Goal: Task Accomplishment & Management: Manage account settings

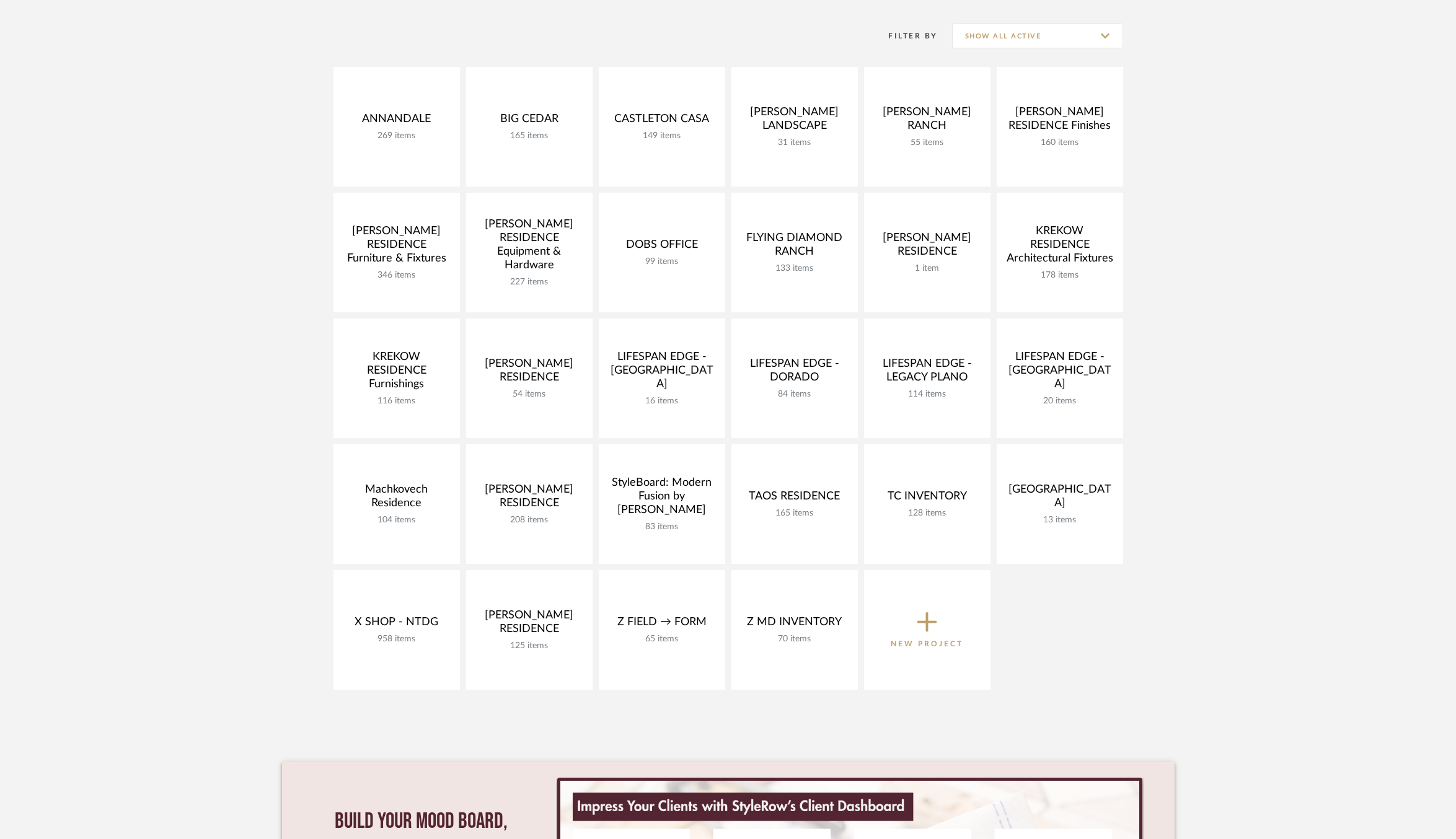
scroll to position [243, 0]
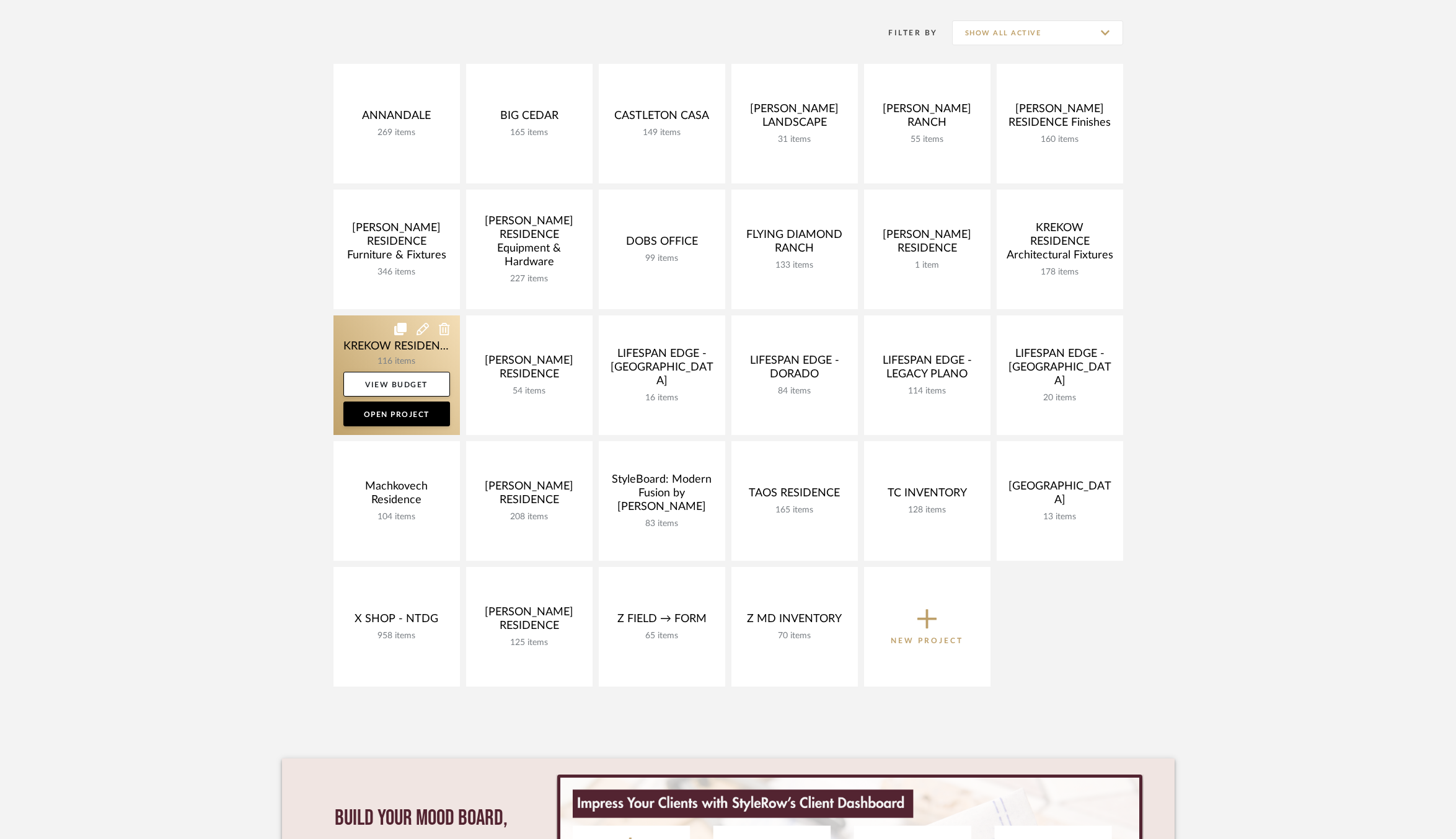
click at [367, 350] on link at bounding box center [396, 376] width 127 height 120
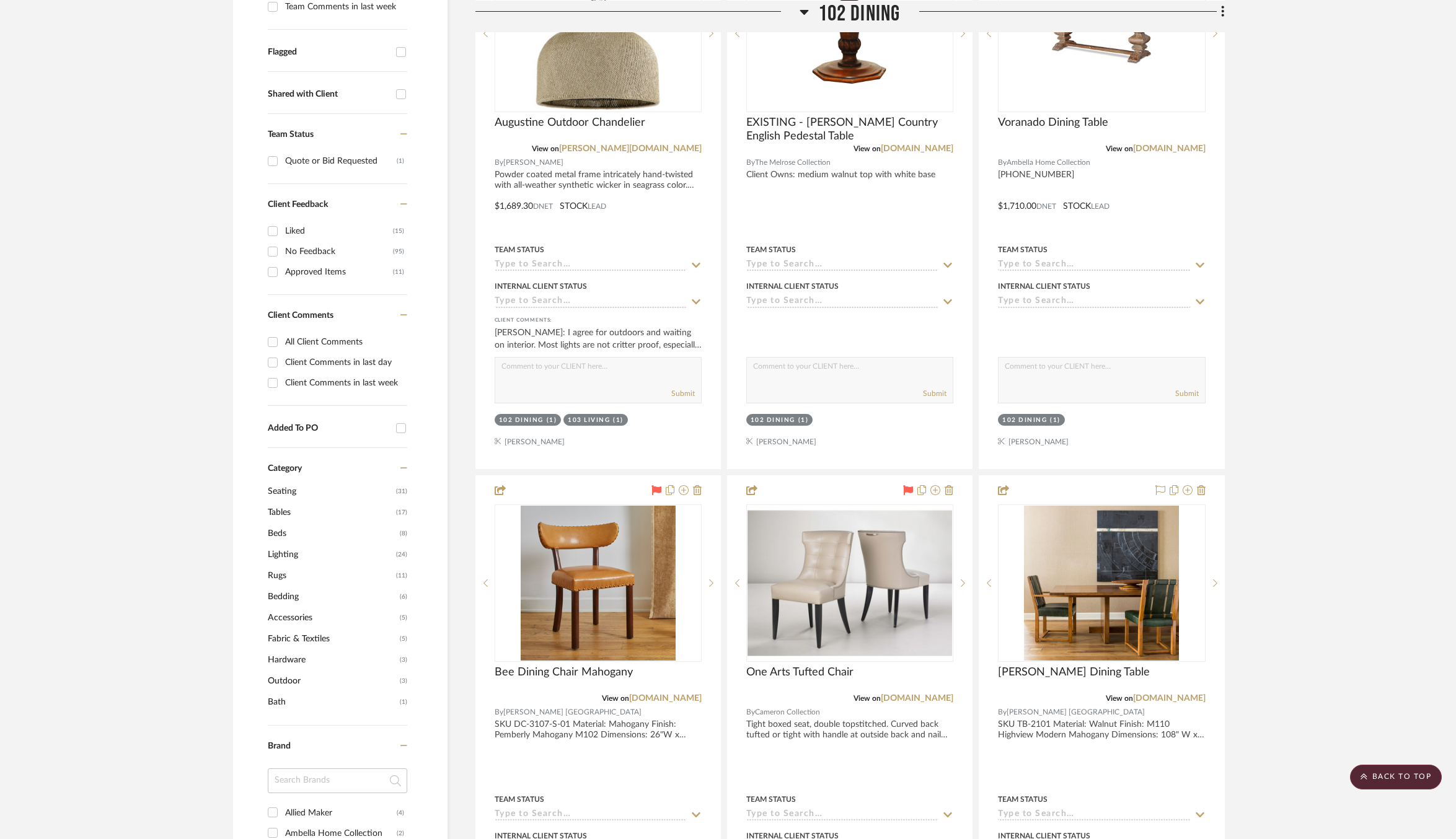
scroll to position [462, 0]
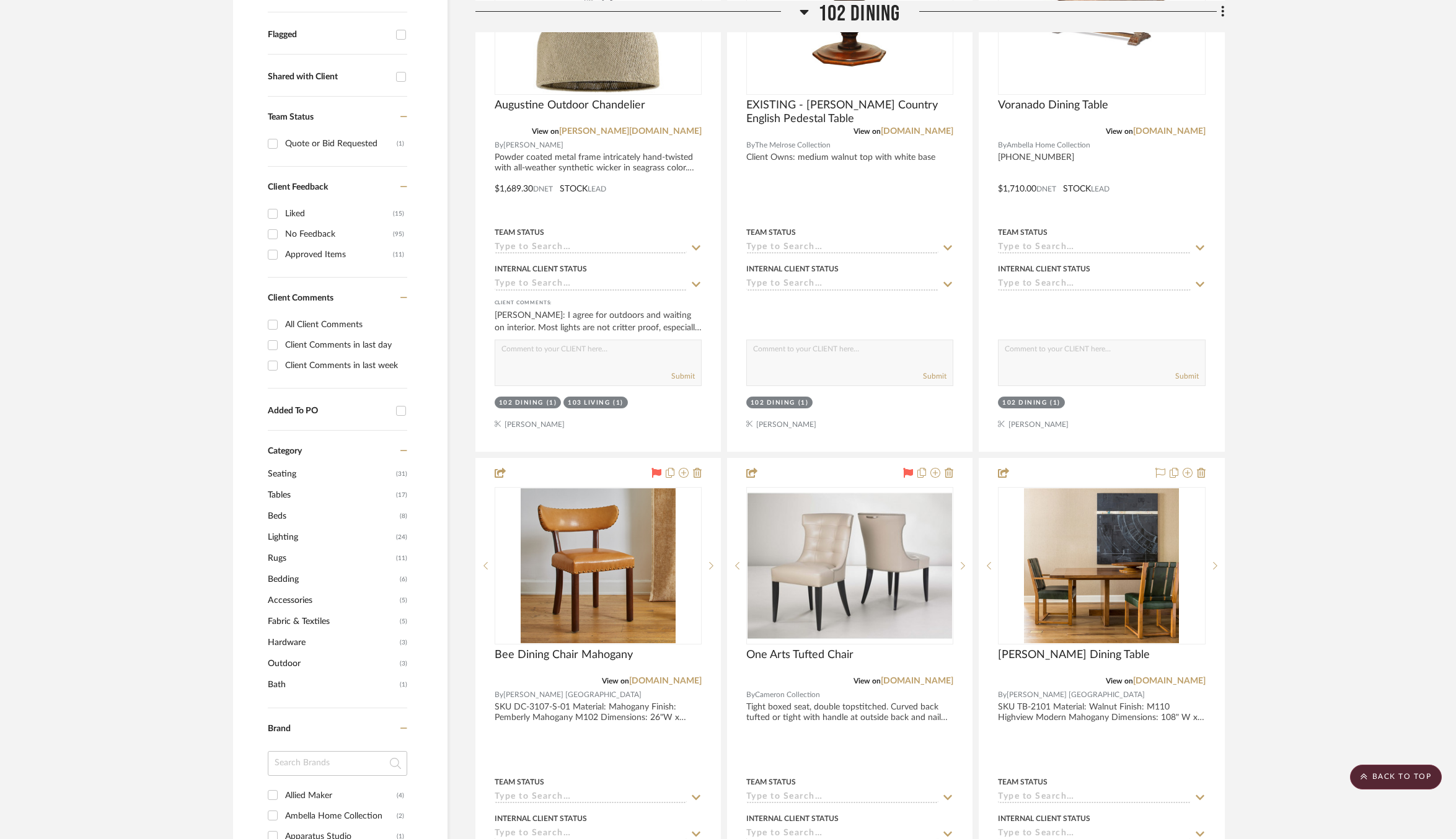
click at [285, 529] on span "Lighting" at bounding box center [330, 537] width 125 height 21
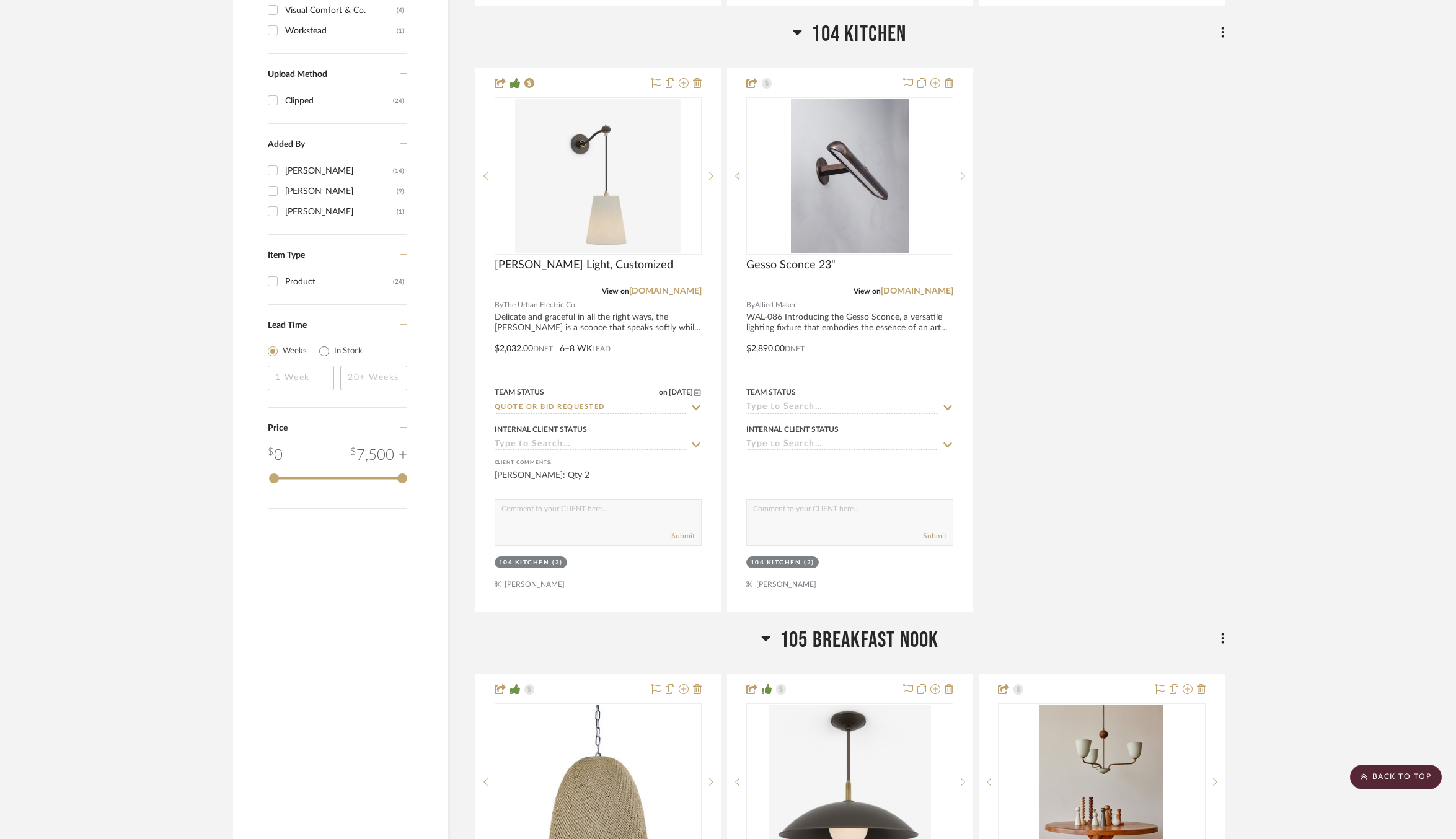
scroll to position [1549, 0]
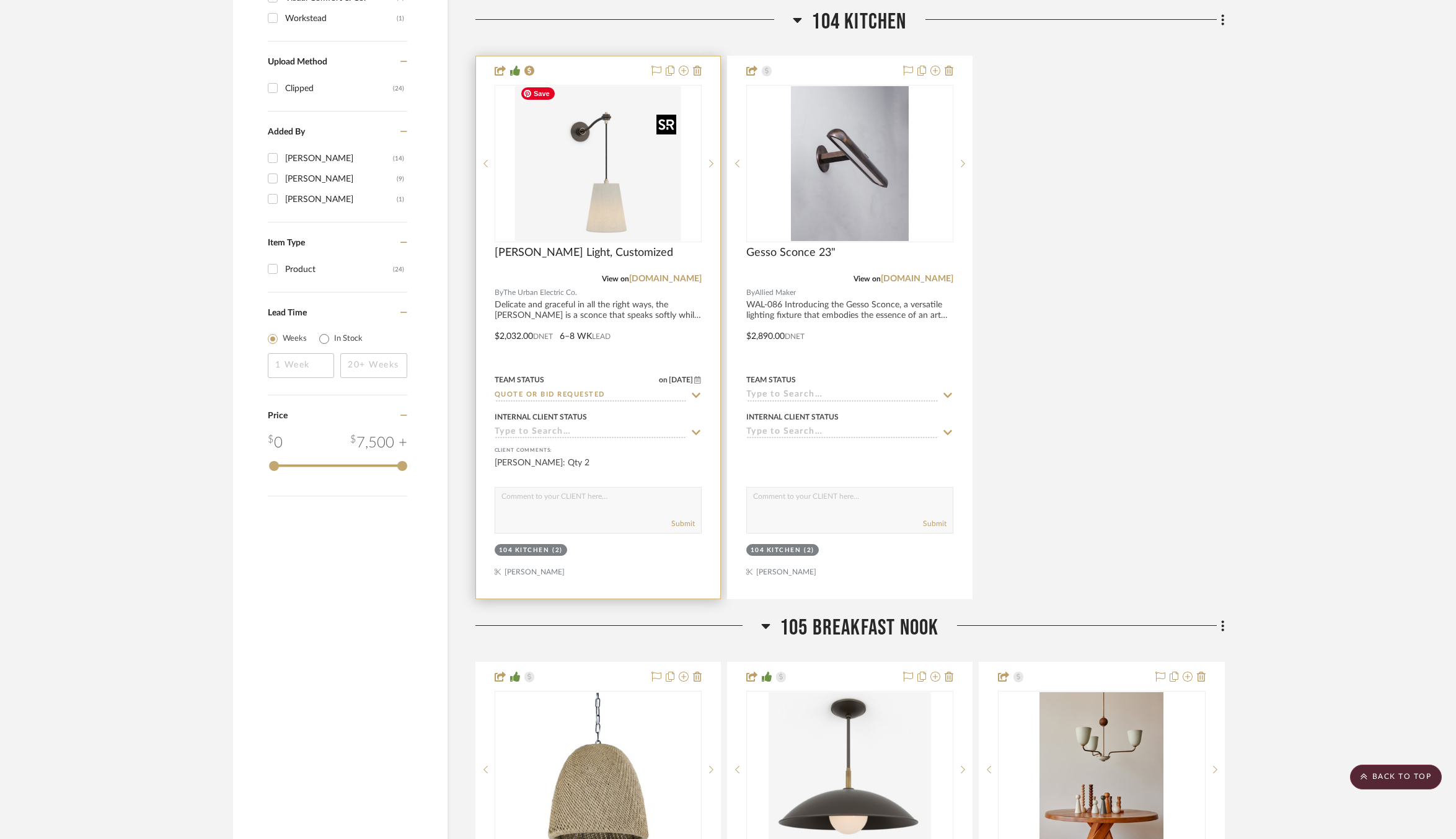
click at [0, 0] on img at bounding box center [0, 0] width 0 height 0
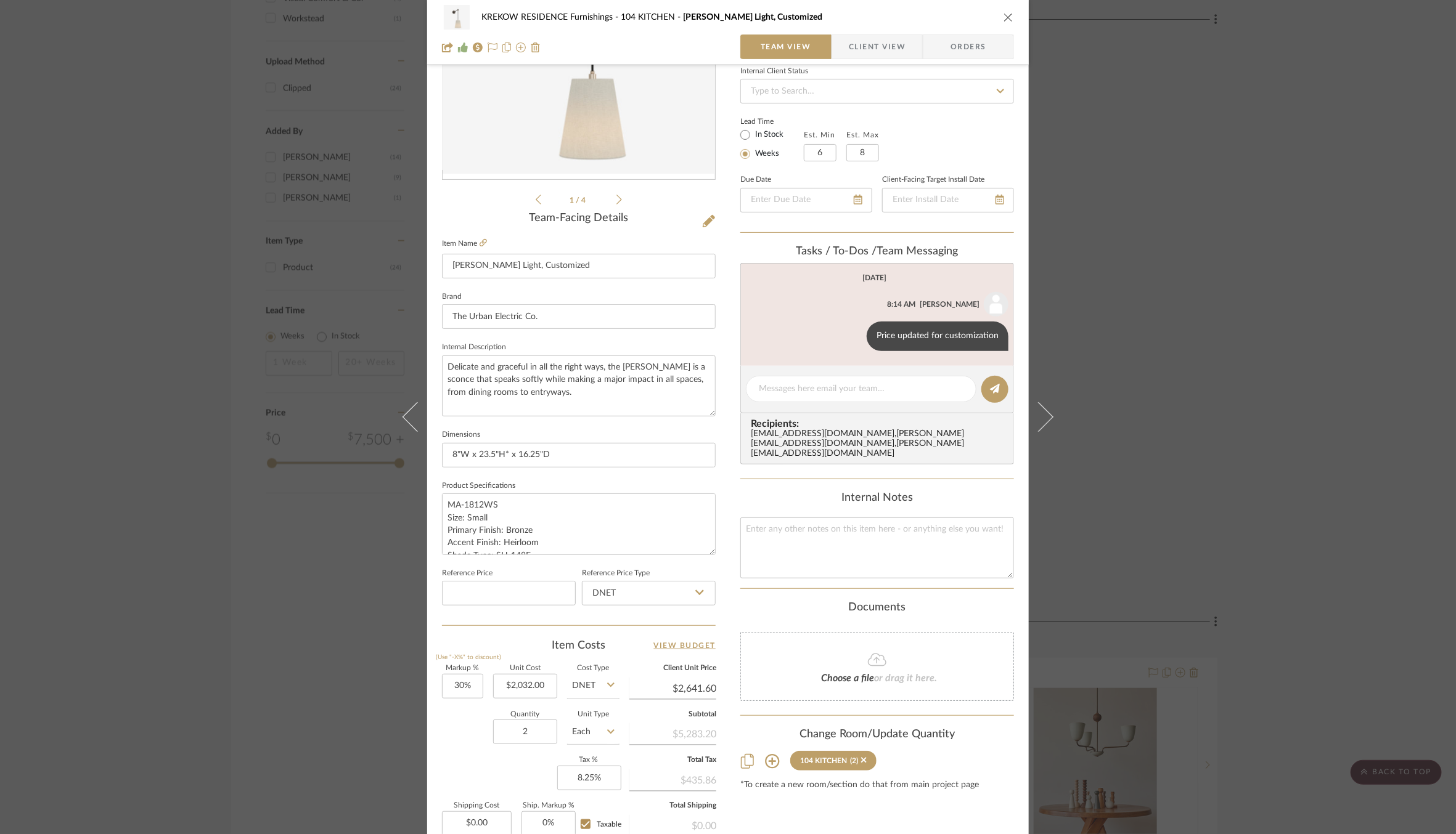
scroll to position [190, 0]
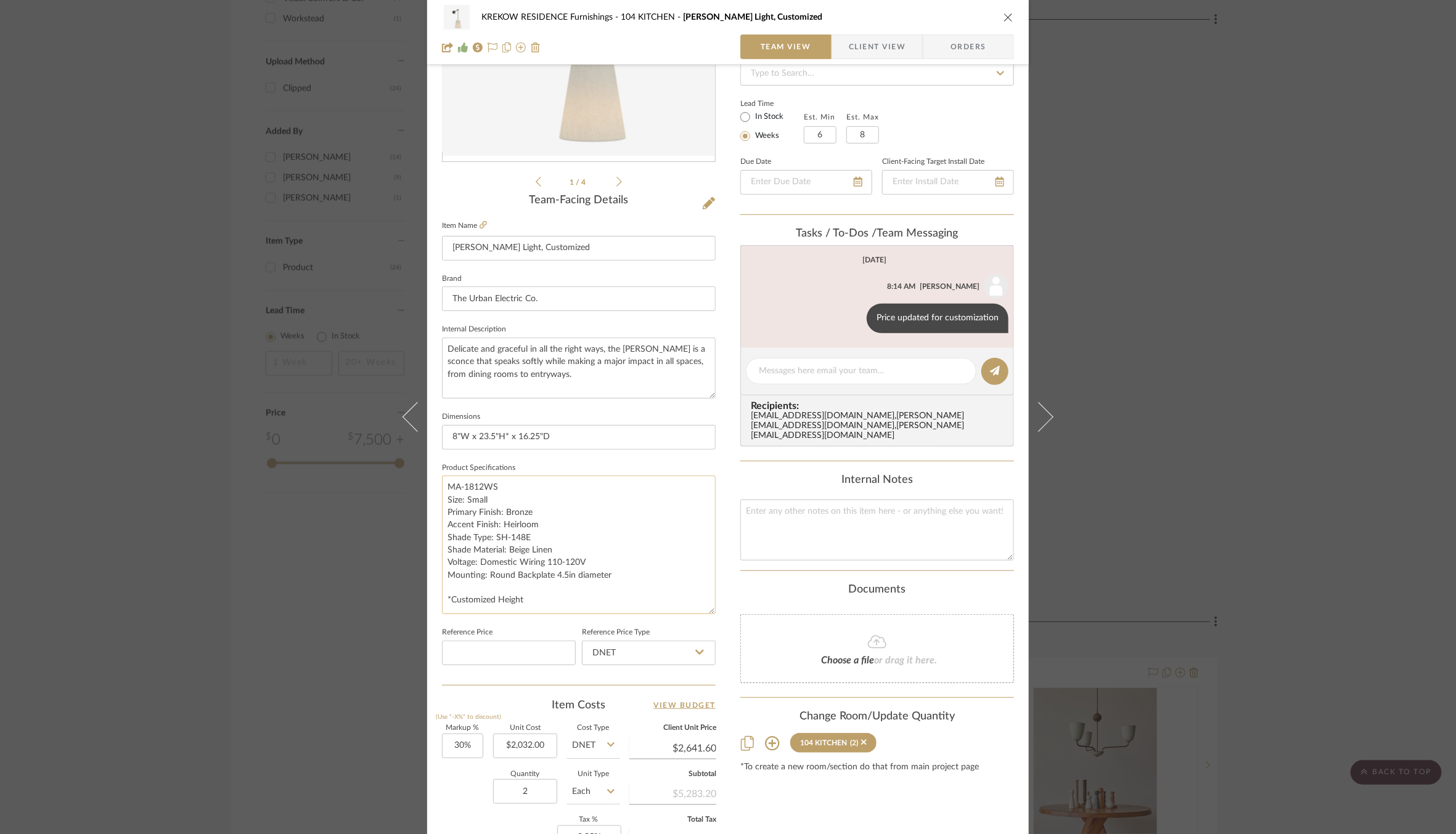
drag, startPoint x: 706, startPoint y: 530, endPoint x: 710, endPoint y: 607, distance: 77.1
click at [710, 607] on textarea "MA-1812WS Size: Small Primary Finish: Bronze Accent Finish: Heirloom Shade Type…" at bounding box center [578, 544] width 273 height 139
click at [479, 222] on fa-icon at bounding box center [482, 225] width 7 height 7
drag, startPoint x: 603, startPoint y: 573, endPoint x: 548, endPoint y: 569, distance: 55.1
click at [548, 569] on textarea "MA-1812WS Size: Small Primary Finish: Bronze Accent Finish: Heirloom Shade Type…" at bounding box center [578, 544] width 273 height 138
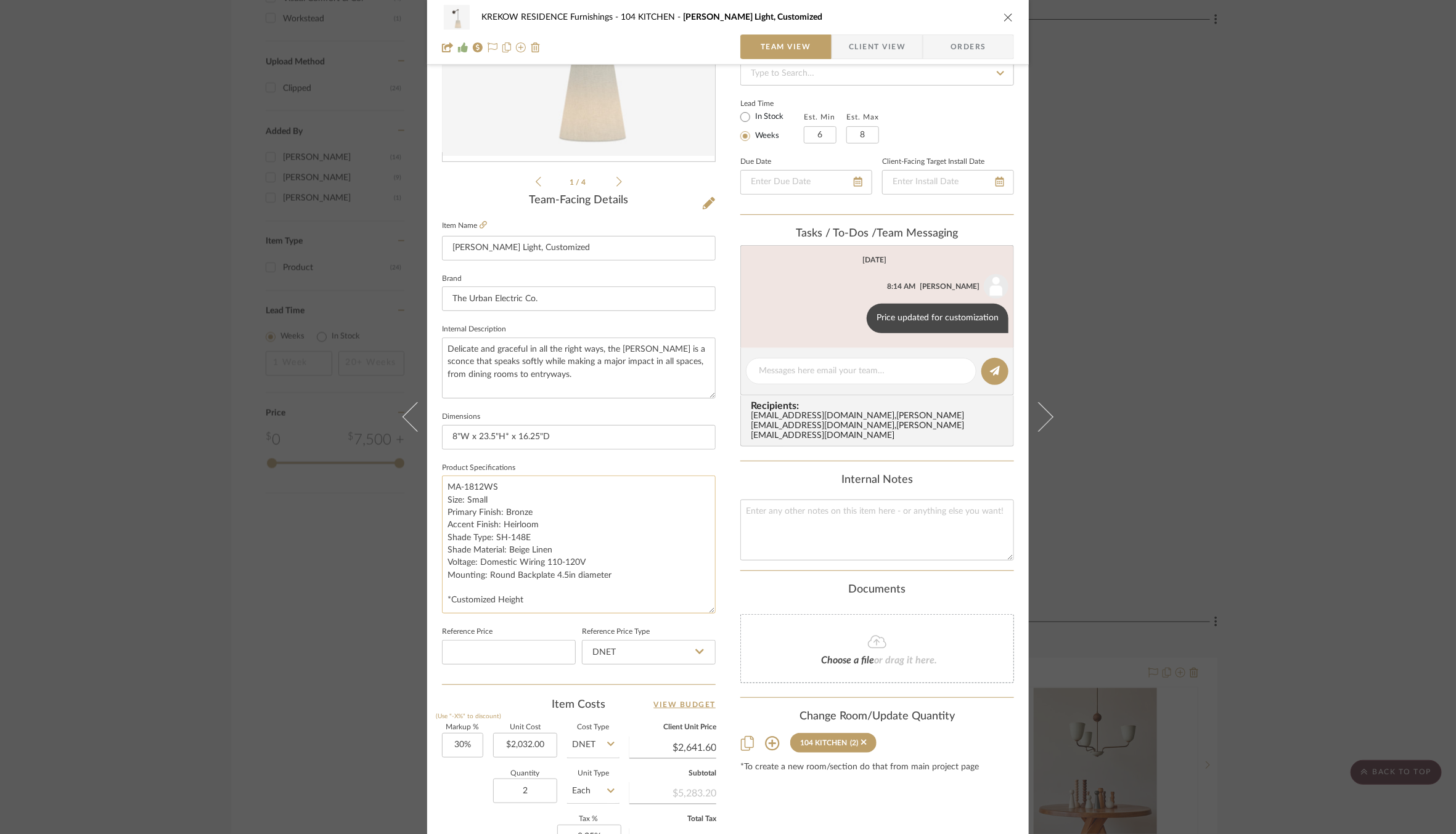
drag, startPoint x: 613, startPoint y: 571, endPoint x: 485, endPoint y: 574, distance: 128.0
click at [485, 574] on textarea "MA-1812WS Size: Small Primary Finish: Bronze Accent Finish: Heirloom Shade Type…" at bounding box center [578, 544] width 273 height 138
click at [608, 562] on textarea "MA-1812WS Size: Small Primary Finish: Bronze Accent Finish: Heirloom Shade Type…" at bounding box center [578, 544] width 273 height 138
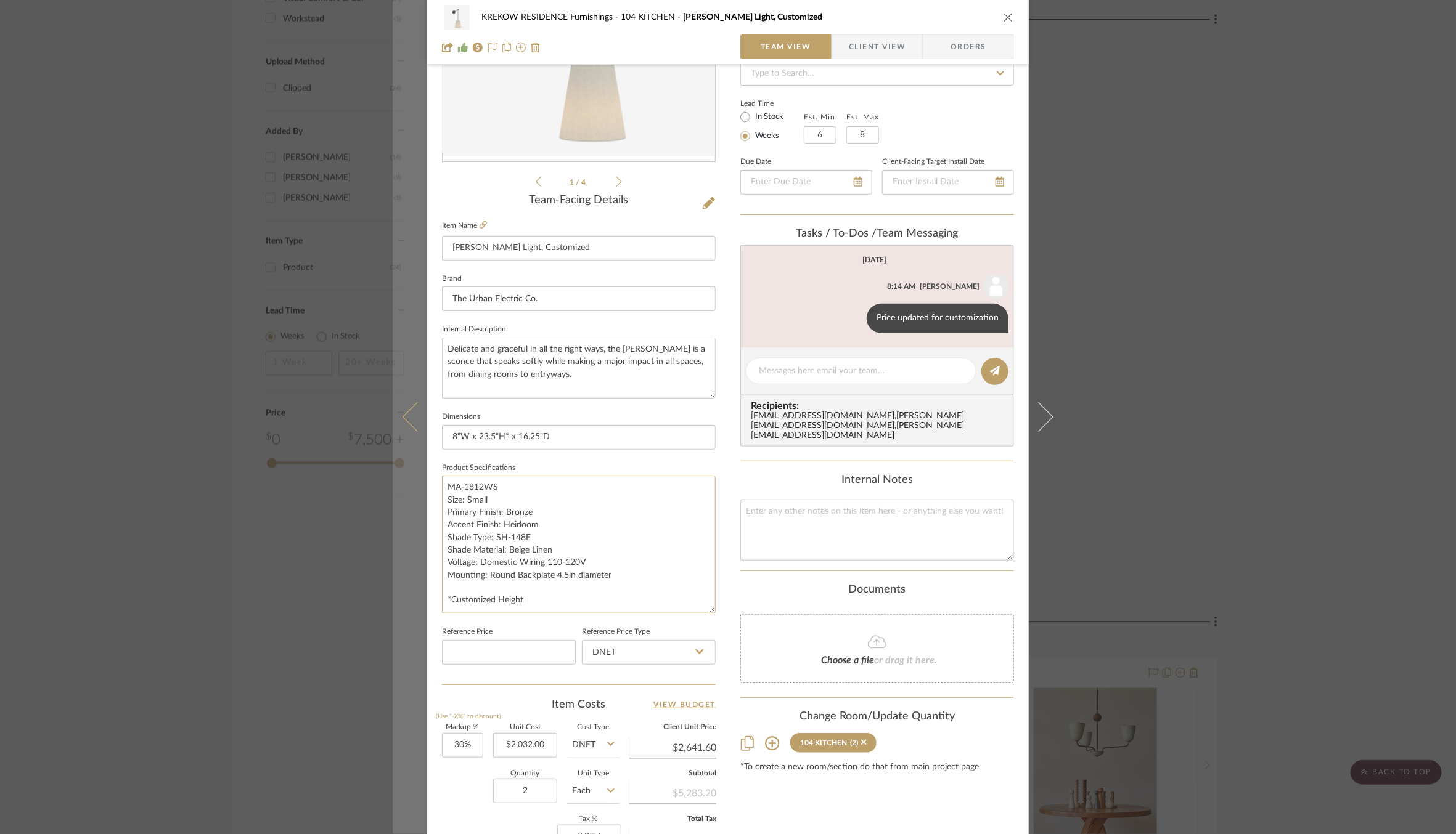
drag, startPoint x: 612, startPoint y: 561, endPoint x: 418, endPoint y: 561, distance: 194.0
click at [418, 561] on mat-dialog-content "KREKOW RESIDENCE Furnishings 104 KITCHEN [PERSON_NAME] Light, Customized Team V…" at bounding box center [728, 426] width 670 height 1215
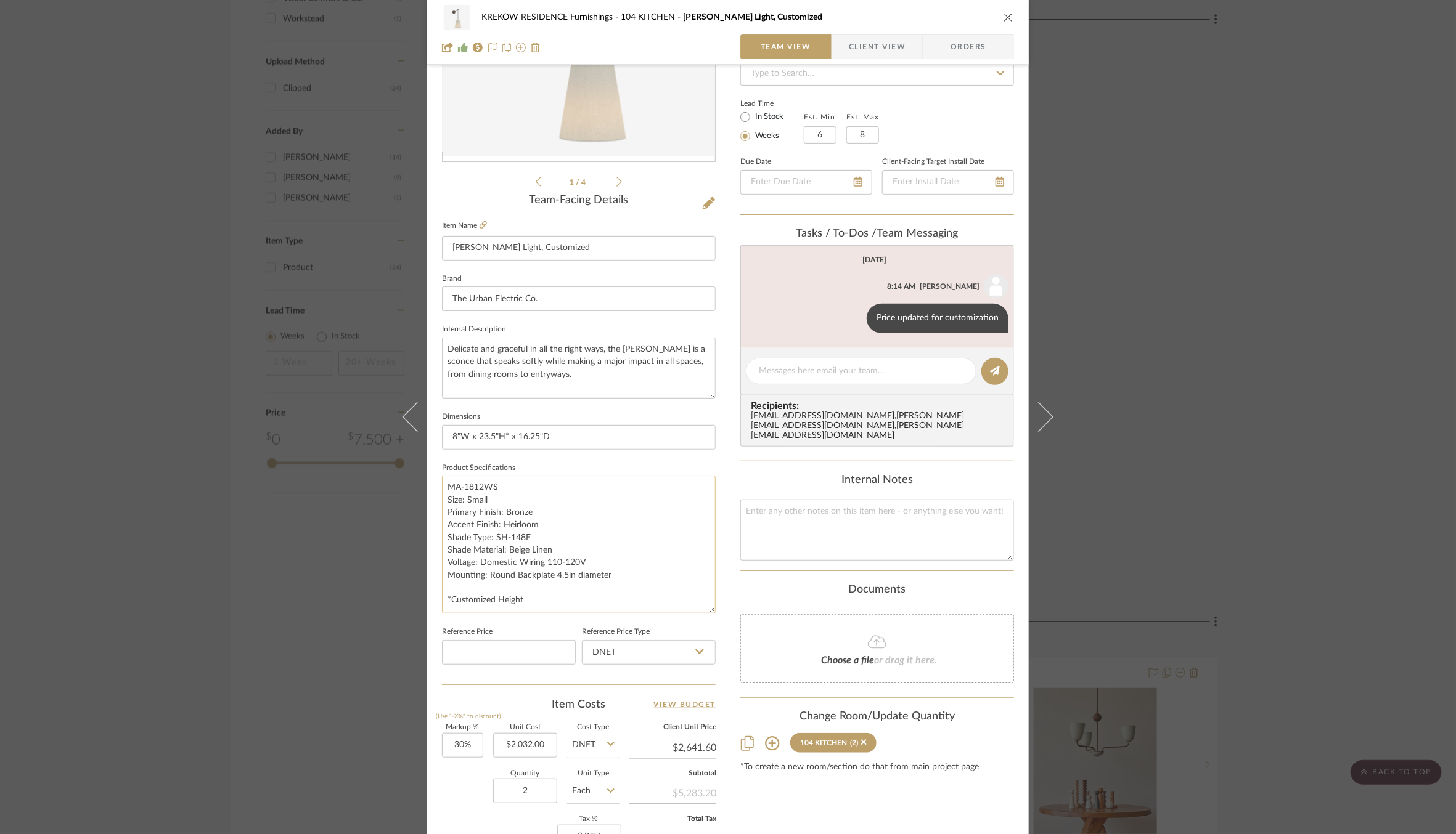
click at [548, 525] on textarea "MA-1812WS Size: Small Primary Finish: Bronze Accent Finish: Heirloom Shade Type…" at bounding box center [578, 544] width 273 height 138
drag, startPoint x: 490, startPoint y: 435, endPoint x: 475, endPoint y: 435, distance: 15.0
click at [475, 435] on input "8"W x 23.5"H* x 16.25"D" at bounding box center [578, 437] width 273 height 24
type input "8"W x 19"H* x 16.25"D"
click at [548, 461] on fieldset "Product Specifications MA-1812WS Size: Small Primary Finish: Bronze Accent Fini…" at bounding box center [578, 537] width 273 height 155
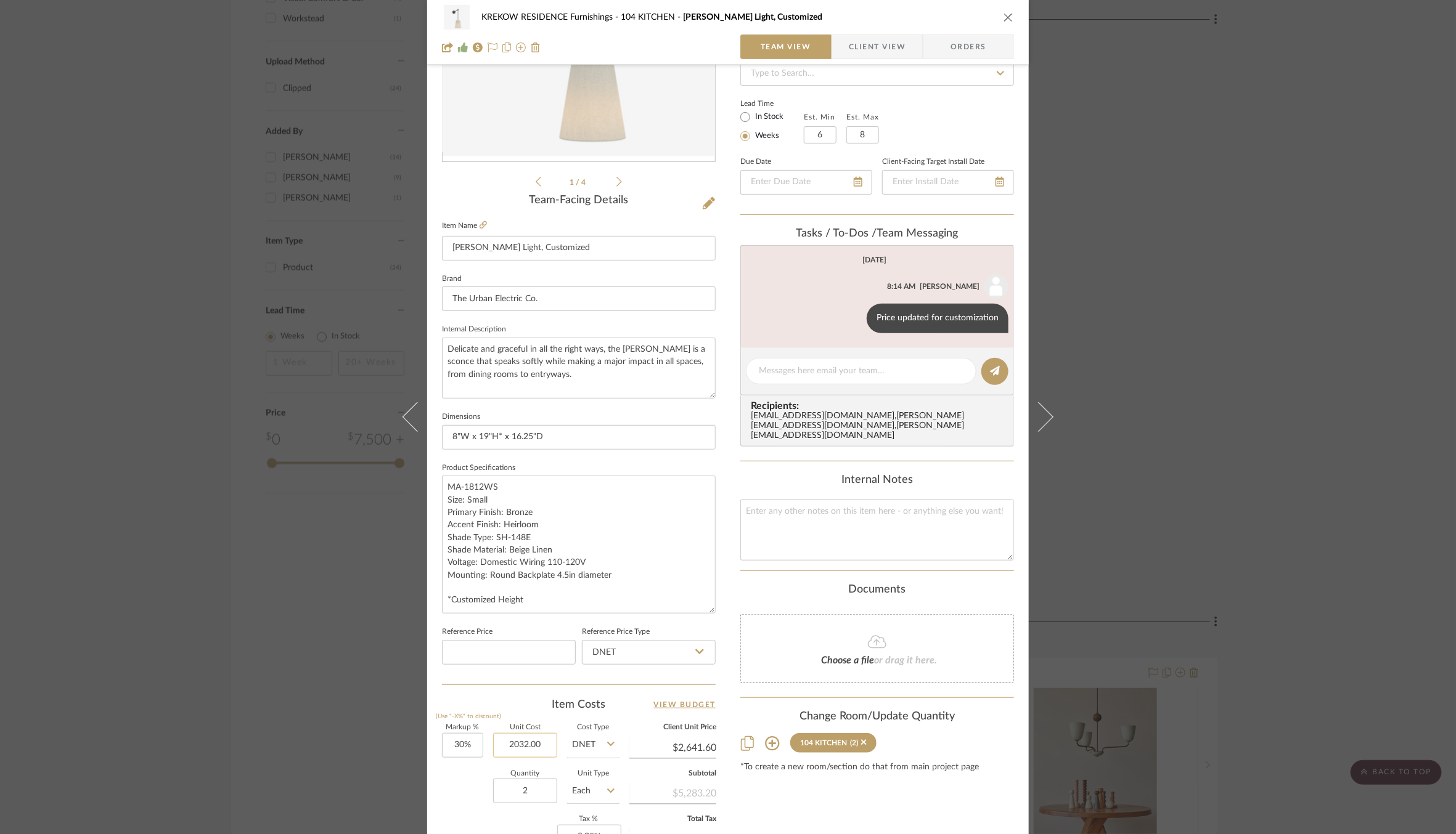
click at [518, 742] on input "2032.00" at bounding box center [526, 745] width 64 height 24
click at [517, 742] on input "2032.00" at bounding box center [526, 745] width 64 height 24
type input "$2,092.00"
click at [486, 766] on div "Markup % (Use "-X%" to discount) 30% Unit Cost $2,092.00 Cost Type DNET Client …" at bounding box center [578, 814] width 273 height 180
type input "$2,719.60"
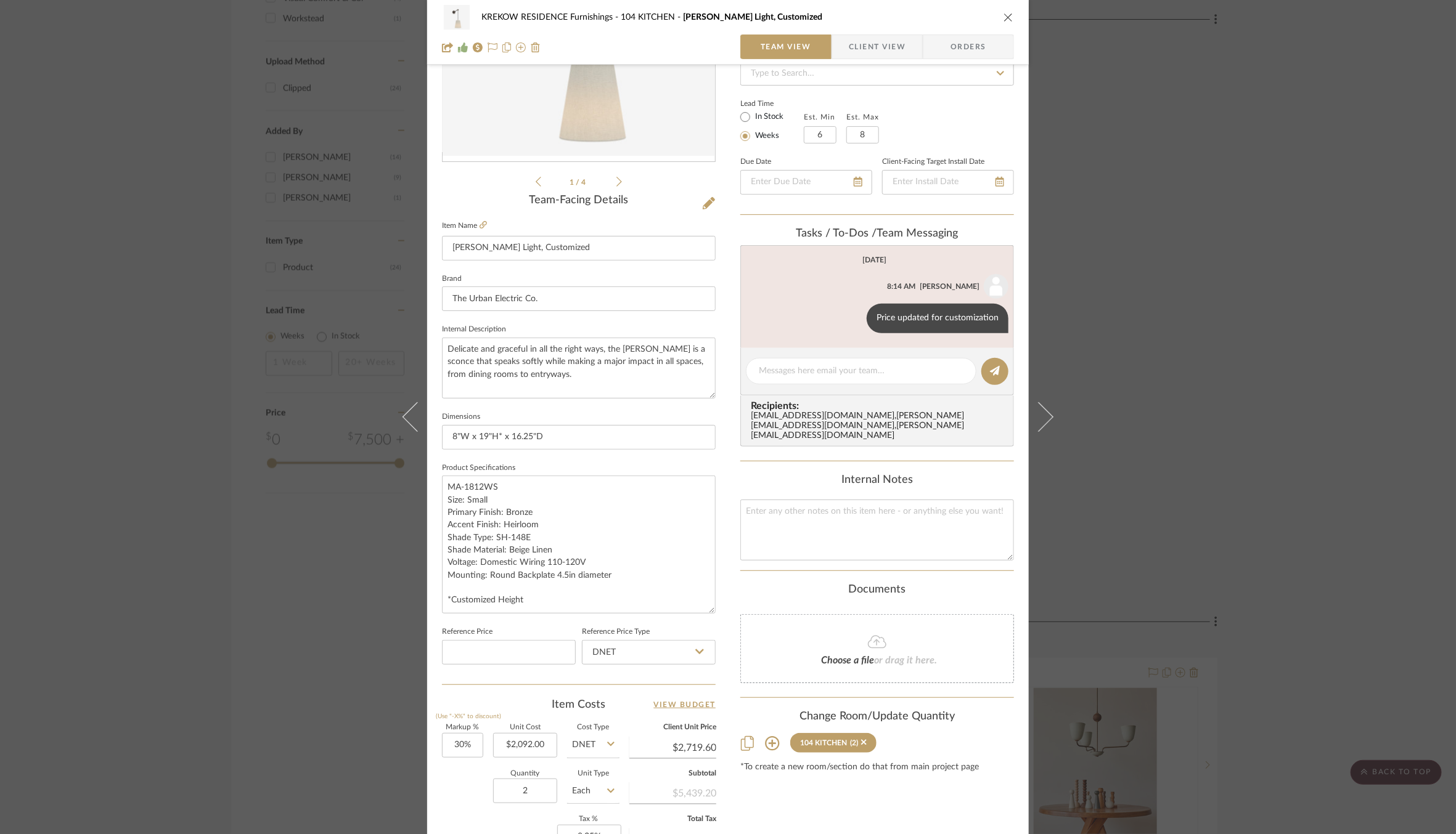
click at [296, 149] on div "KREKOW RESIDENCE Furnishings 104 KITCHEN [PERSON_NAME] Light, Customized Team V…" at bounding box center [728, 417] width 1456 height 834
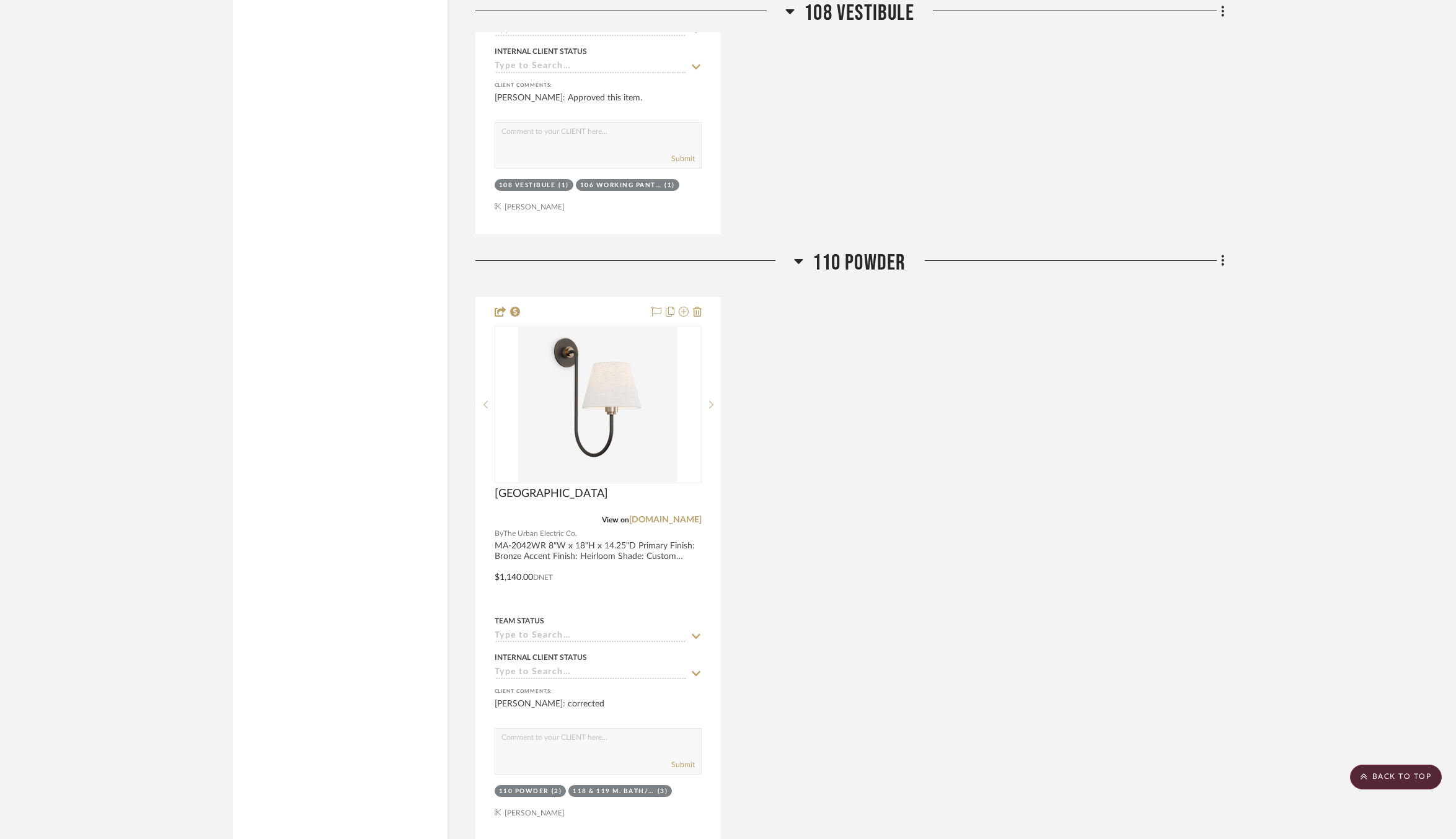
scroll to position [4286, 0]
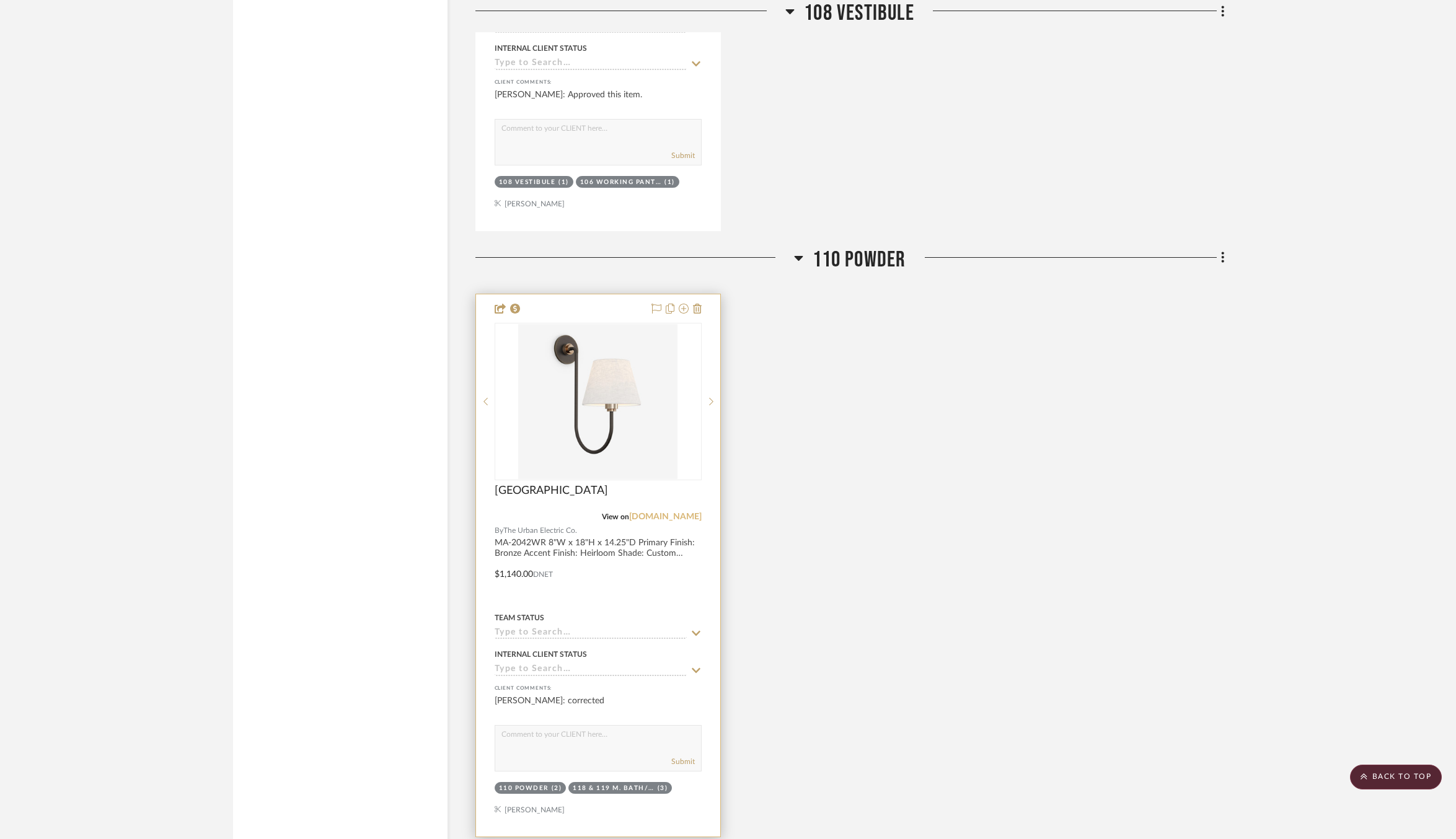
click at [662, 513] on link "[DOMAIN_NAME]" at bounding box center [666, 517] width 72 height 9
